Goal: Find specific page/section: Find specific page/section

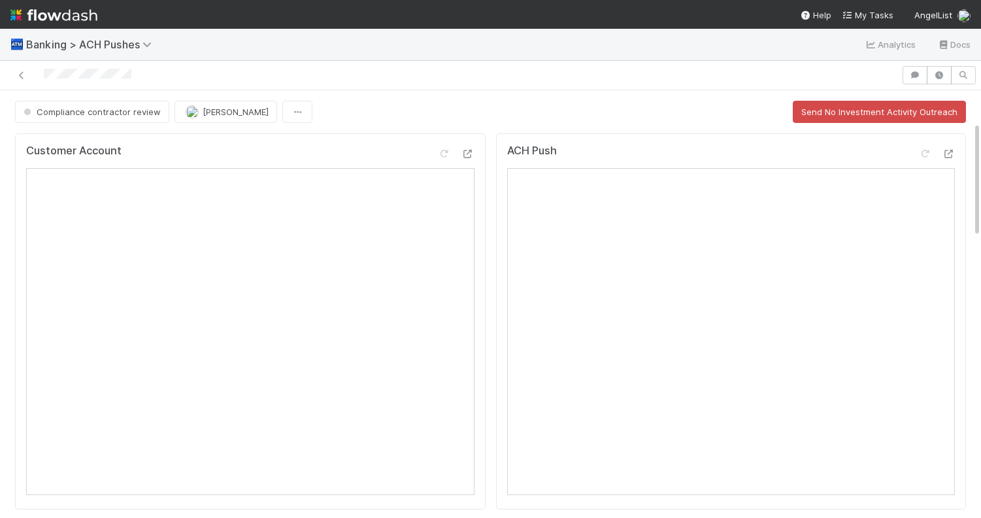
scroll to position [115, 0]
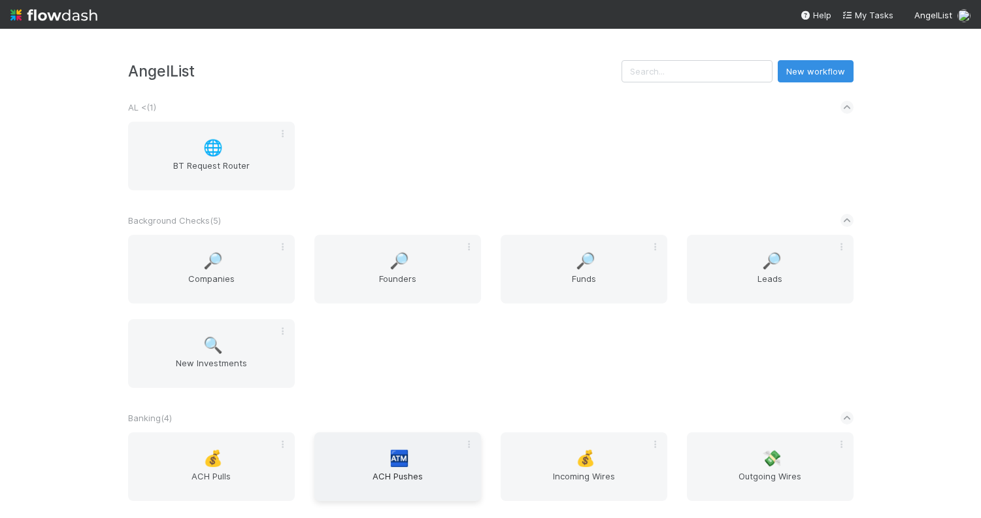
click at [398, 462] on span "🏧" at bounding box center [400, 458] width 20 height 17
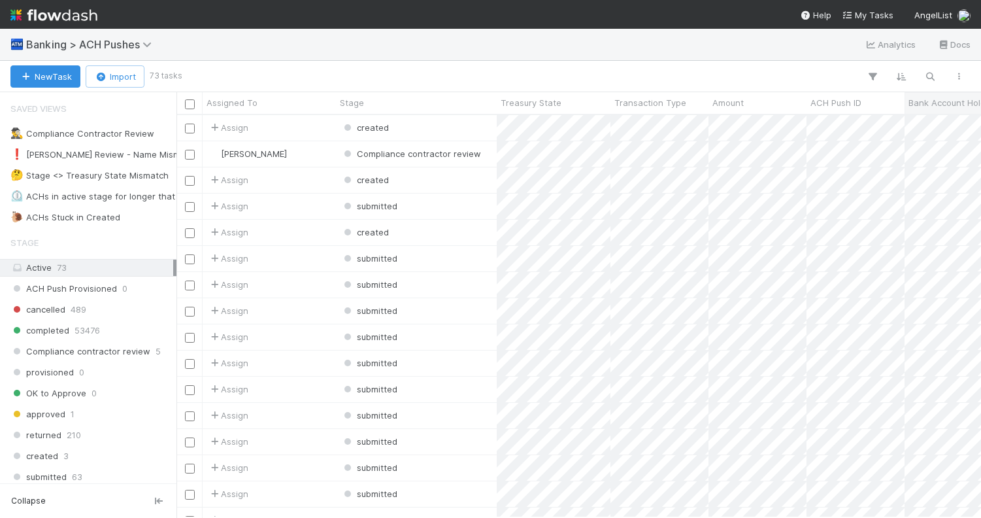
scroll to position [402, 805]
click at [935, 73] on icon "button" at bounding box center [930, 77] width 13 height 12
type input "94949"
